Goal: Transaction & Acquisition: Purchase product/service

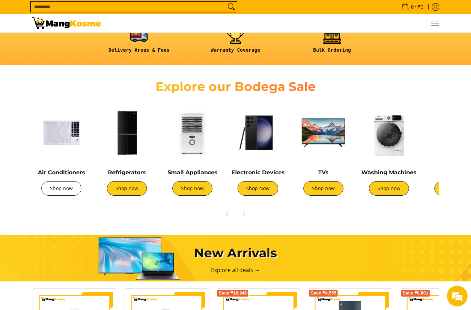
scroll to position [0, 274]
click at [61, 192] on link "Shop now" at bounding box center [61, 189] width 40 height 14
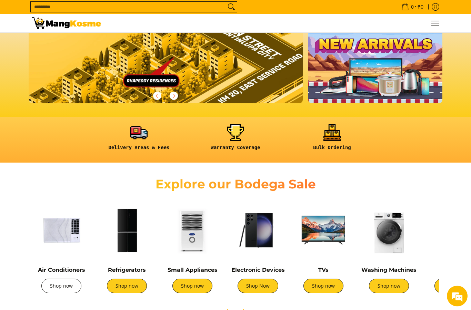
scroll to position [0, 0]
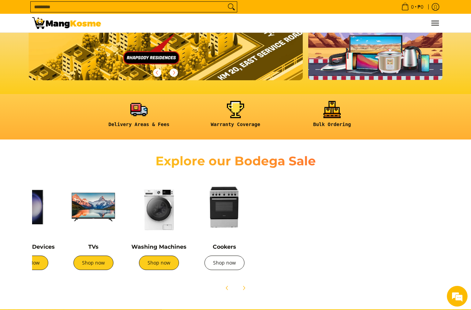
click at [232, 264] on link "Shop now" at bounding box center [224, 263] width 40 height 14
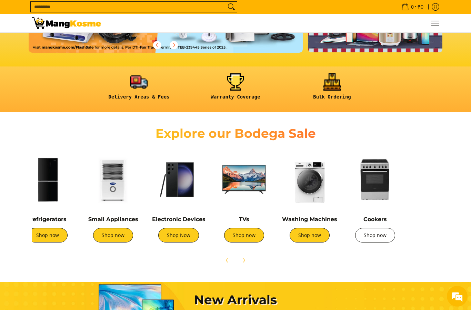
scroll to position [0, 79]
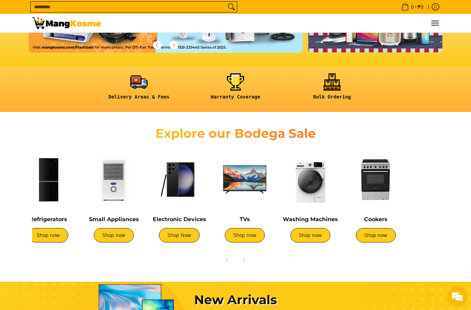
click at [118, 184] on img at bounding box center [113, 179] width 59 height 59
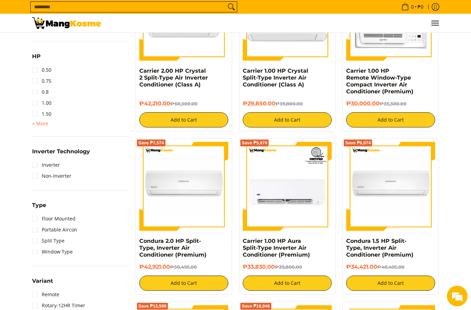
scroll to position [351, 0]
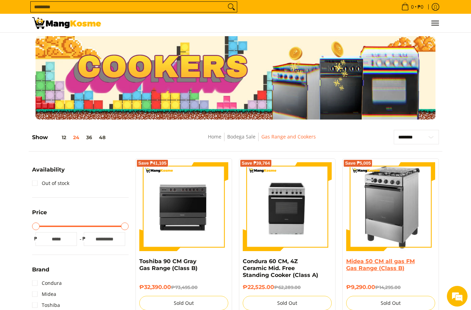
click at [396, 269] on link "Midea 50 CM all gas FM Gas Range (Class B)" at bounding box center [380, 264] width 69 height 13
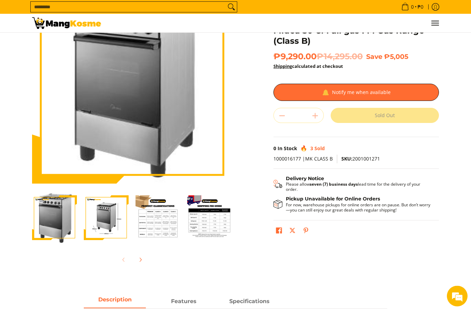
scroll to position [63, 0]
click at [175, 233] on img "Midea 50 CM all gas FM Gas Range (Class B)-3" at bounding box center [157, 217] width 45 height 45
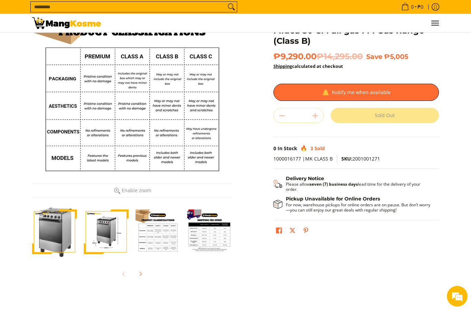
click at [214, 235] on img "Midea 50 CM all gas FM Gas Range (Class B)-4" at bounding box center [209, 231] width 45 height 45
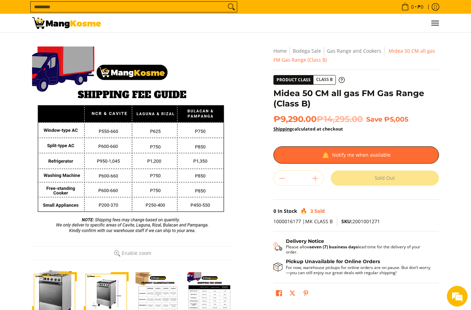
scroll to position [13, 0]
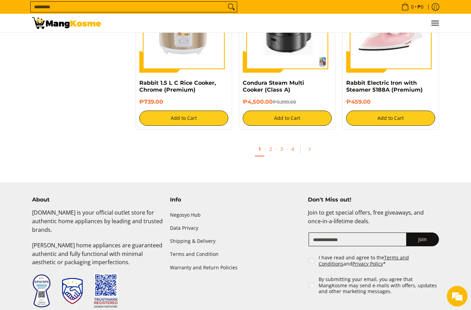
scroll to position [1281, 0]
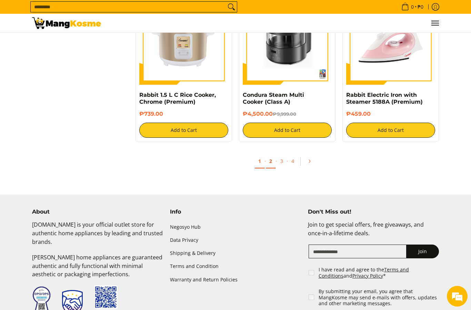
click at [272, 168] on link "2" at bounding box center [271, 161] width 10 height 14
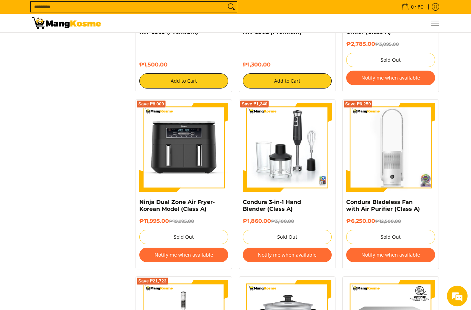
scroll to position [697, 0]
